Goal: Transaction & Acquisition: Purchase product/service

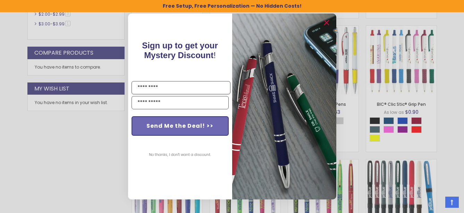
scroll to position [394, 0]
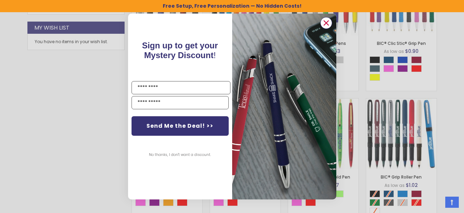
click at [329, 20] on circle "Close dialog" at bounding box center [326, 23] width 10 height 10
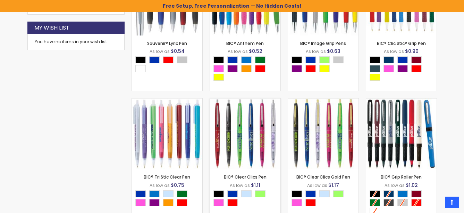
click at [262, 153] on div "- *** + Add to Cart" at bounding box center [245, 157] width 70 height 12
click at [240, 148] on img at bounding box center [245, 133] width 70 height 70
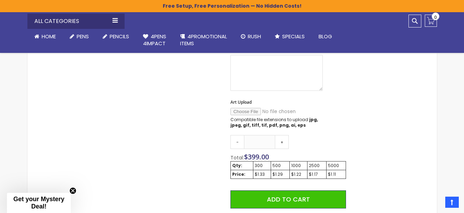
scroll to position [325, 0]
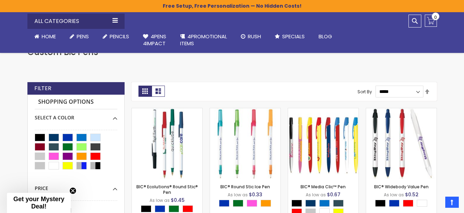
scroll to position [117, 0]
